Goal: Information Seeking & Learning: Check status

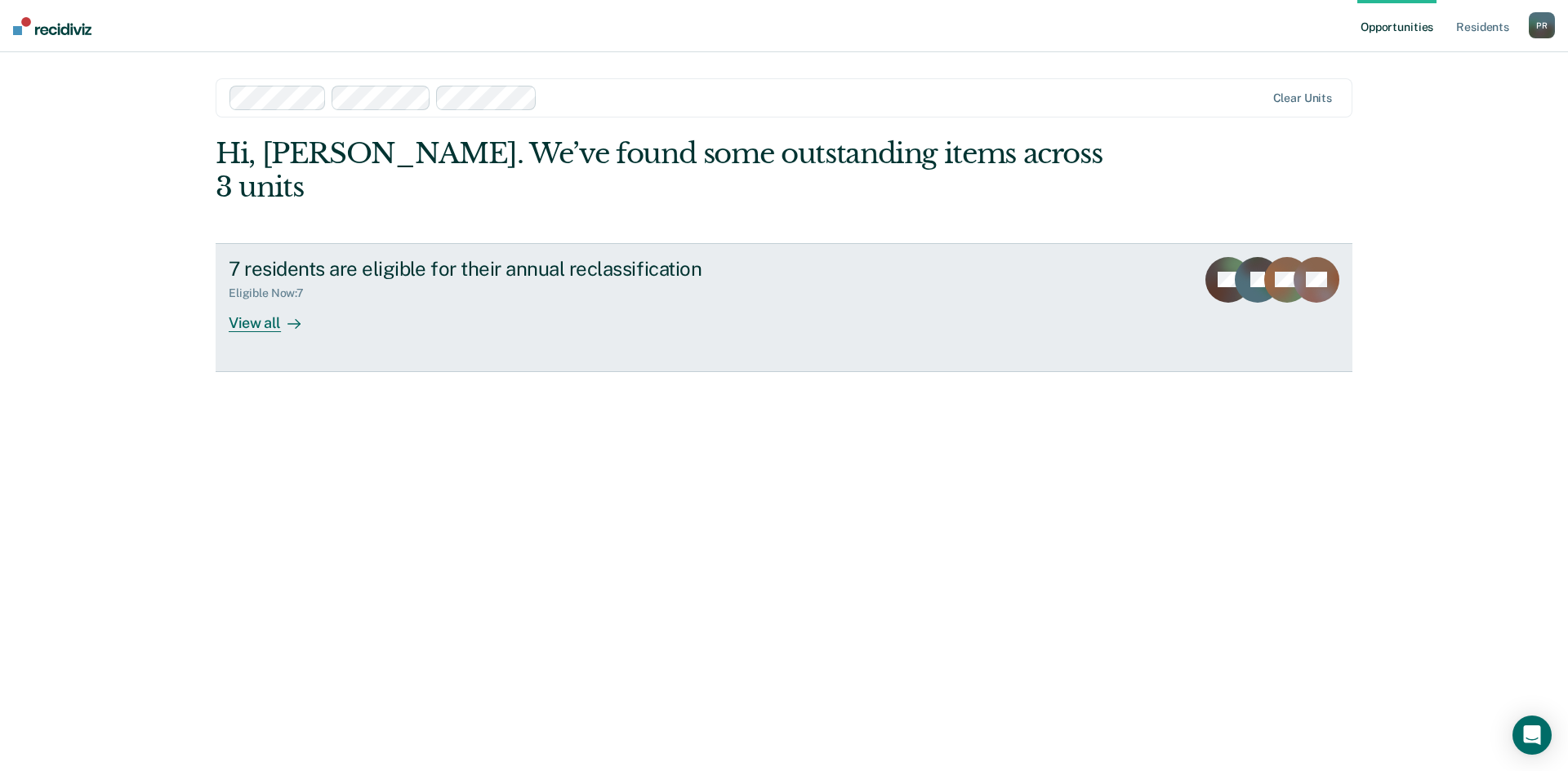
click at [281, 314] on div at bounding box center [290, 323] width 19 height 19
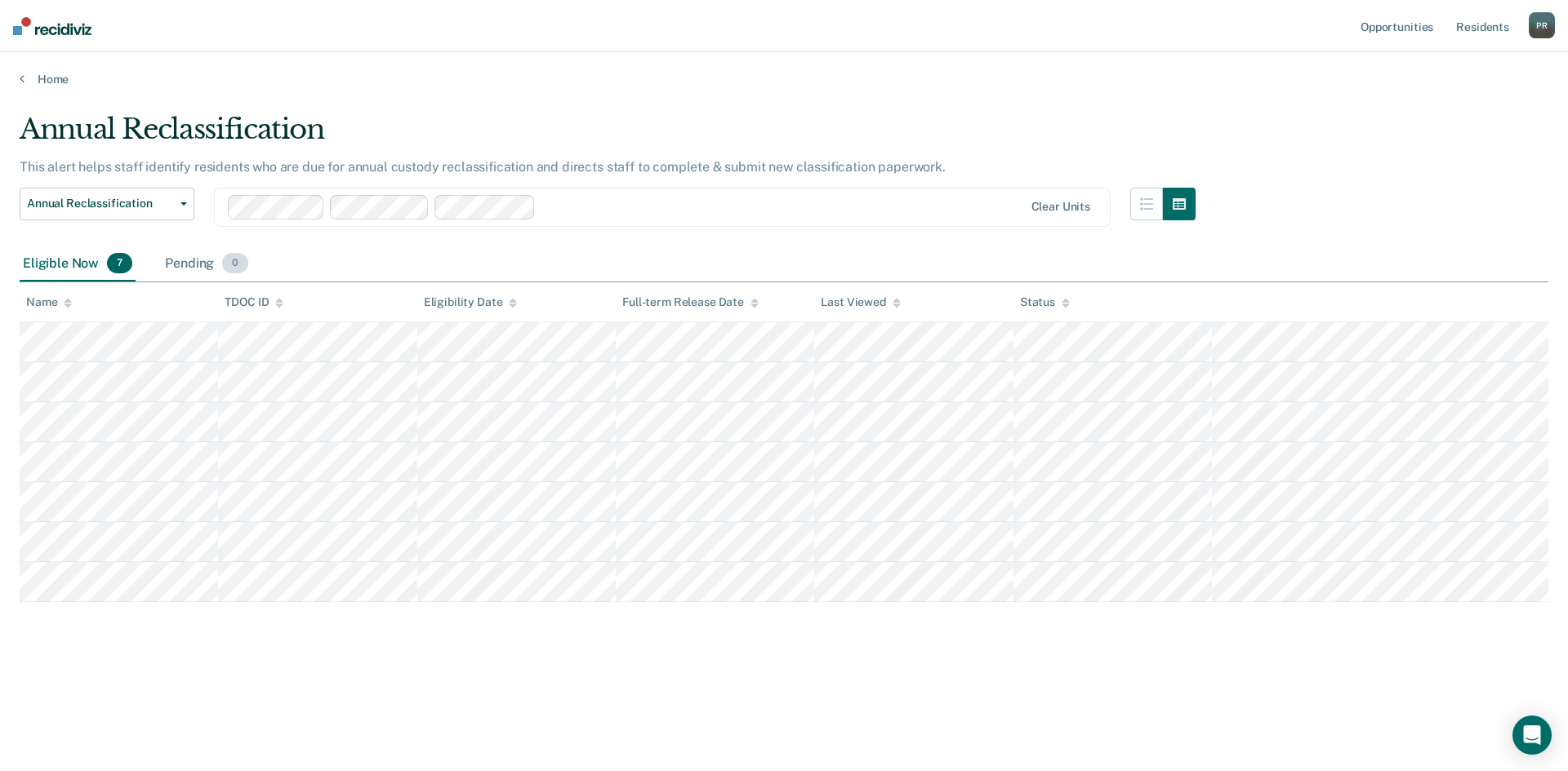
click at [186, 263] on div "Pending 0" at bounding box center [207, 264] width 89 height 36
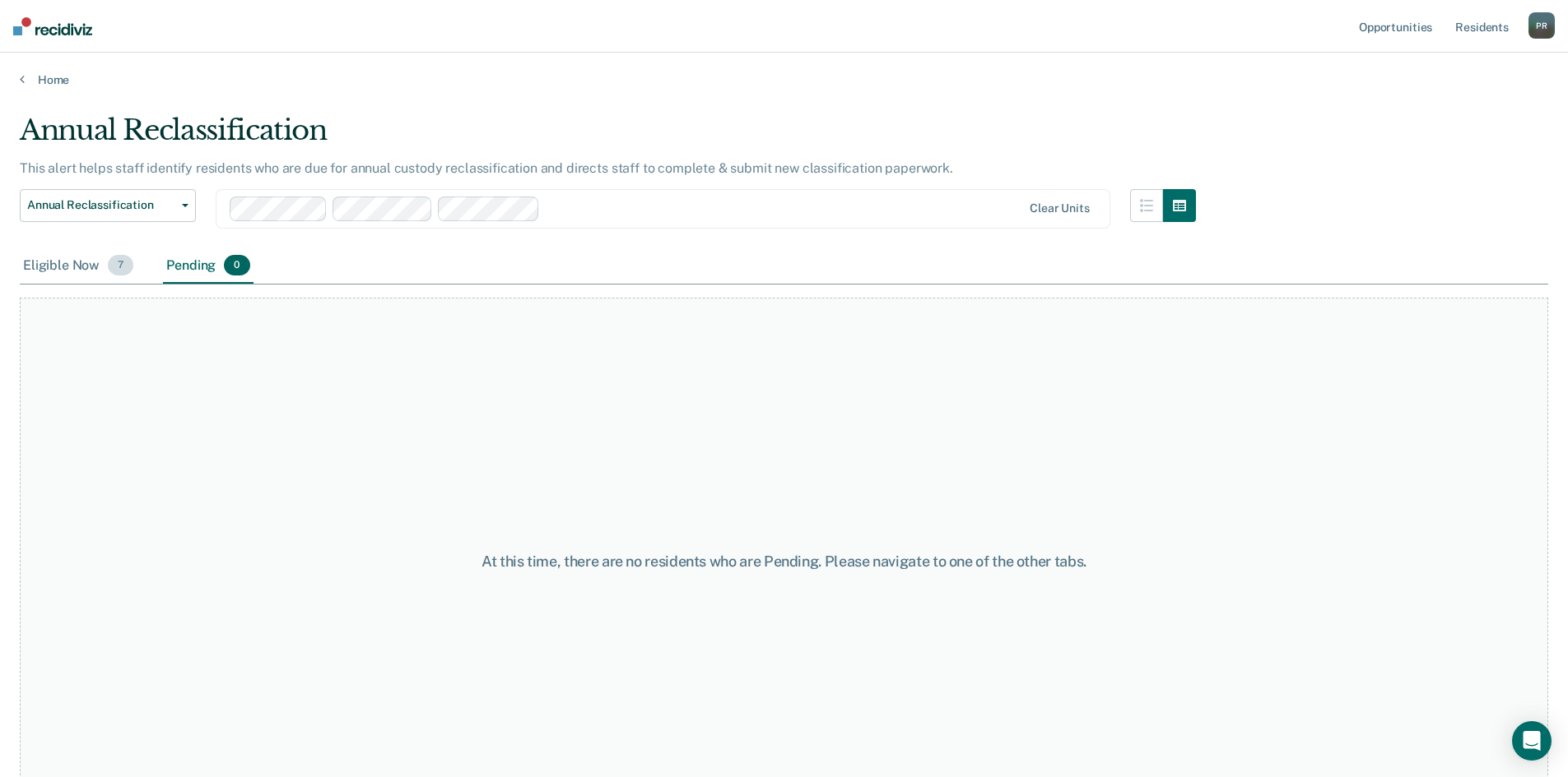
click at [61, 268] on div "Eligible Now 7" at bounding box center [77, 266] width 117 height 36
